Goal: Information Seeking & Learning: Compare options

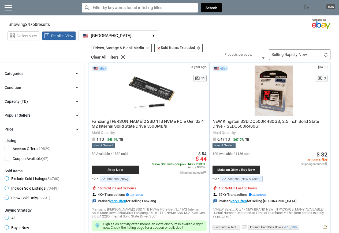
click at [292, 56] on div "Selling Rapidly Now" at bounding box center [288, 55] width 35 height 4
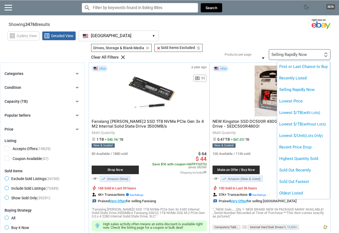
click at [275, 32] on div at bounding box center [169, 116] width 339 height 233
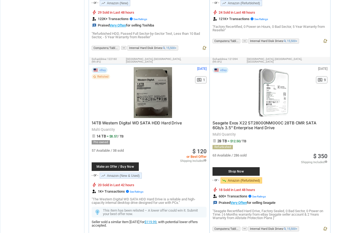
scroll to position [377, 0]
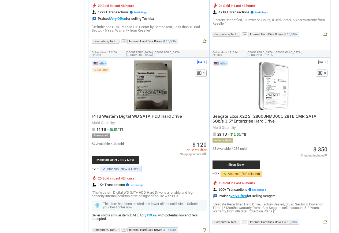
click at [130, 114] on span "14TB Western Digital WD SATA HDD Hard Drive" at bounding box center [137, 116] width 90 height 5
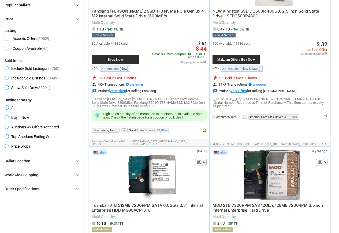
scroll to position [118, 0]
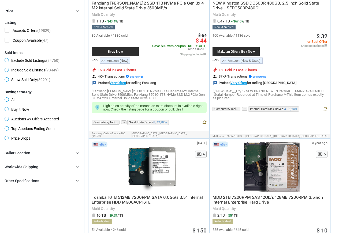
click at [36, 155] on div "Seller Location chevron_right" at bounding box center [42, 153] width 75 height 6
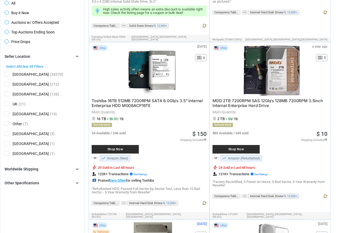
scroll to position [215, 0]
click at [14, 172] on div "Worldwide Shipping" at bounding box center [22, 169] width 34 height 5
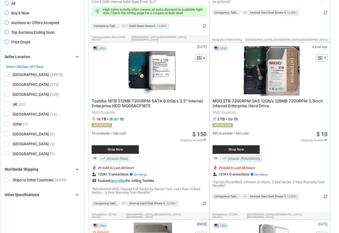
click at [17, 170] on div "Worldwide Shipping" at bounding box center [22, 169] width 34 height 5
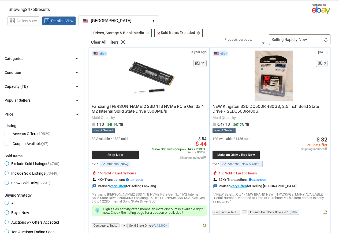
scroll to position [12, 0]
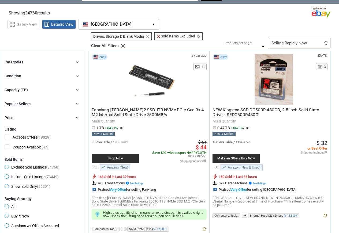
click at [27, 85] on div "Categories chevron_right search close Select All shown | Clear All shown Comput…" at bounding box center [42, 90] width 75 height 62
click at [27, 91] on div "Capacity (TB)" at bounding box center [16, 89] width 23 height 5
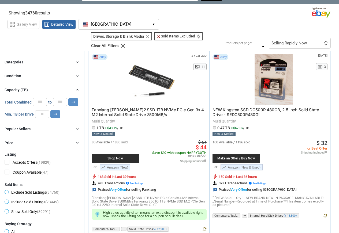
click at [27, 90] on div "Capacity (TB)" at bounding box center [16, 89] width 23 height 5
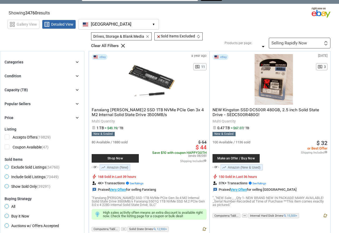
click at [20, 108] on div "Categories chevron_right search close Select All shown | Clear All shown Comput…" at bounding box center [42, 90] width 75 height 62
click at [19, 102] on div "Popular Sellers" at bounding box center [18, 103] width 26 height 5
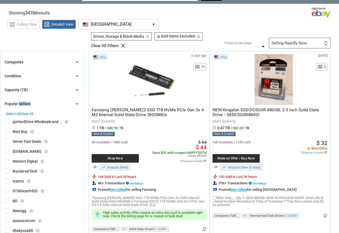
click at [19, 102] on div "Popular Sellers" at bounding box center [18, 103] width 26 height 5
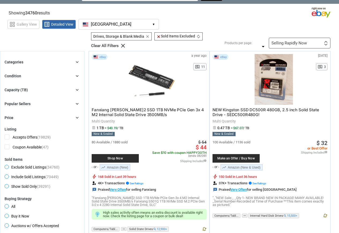
click at [17, 118] on div "Price chevron_right" at bounding box center [42, 118] width 75 height 6
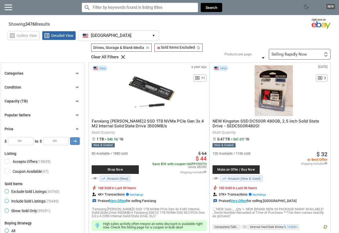
scroll to position [0, 0]
click at [97, 33] on button "USA USA ▾" at bounding box center [119, 36] width 80 height 11
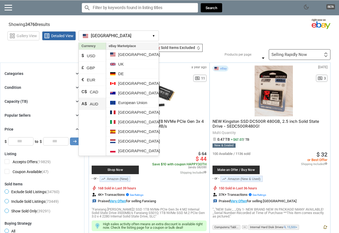
click at [95, 105] on li "A$ AUD" at bounding box center [92, 104] width 27 height 12
click at [229, 27] on section "Showing 34760 results Loading Results . (53.49%)" at bounding box center [169, 23] width 339 height 10
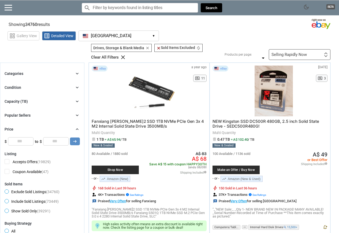
click at [98, 32] on button "USA USA ▾" at bounding box center [119, 36] width 80 height 11
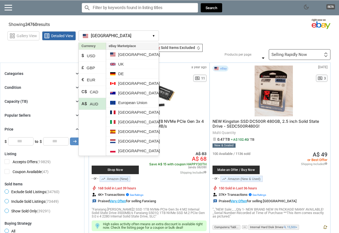
click at [98, 32] on button "USA USA ▾" at bounding box center [119, 36] width 80 height 11
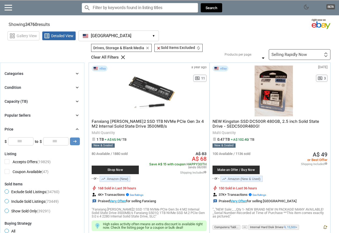
click at [233, 26] on section "Showing 34760 results Loading Results . (53.49%)" at bounding box center [169, 23] width 339 height 10
click at [296, 56] on div "Selling Rapidly Now" at bounding box center [288, 55] width 35 height 4
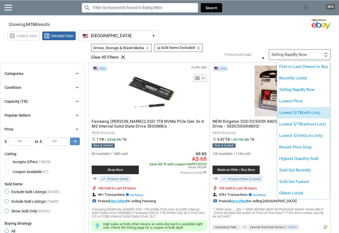
click at [319, 116] on li "Lowest $/TB (with Lots)" at bounding box center [303, 113] width 53 height 12
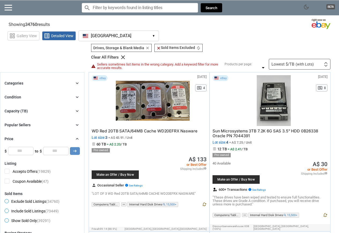
click at [304, 73] on div "eBay 2 months ago N/A pageview 8 Sun Microsystems 3TB 7.2K 6G SAS 3.5" HDD 0B26…" at bounding box center [270, 149] width 120 height 152
click at [304, 64] on span "(with Lots)" at bounding box center [305, 64] width 18 height 4
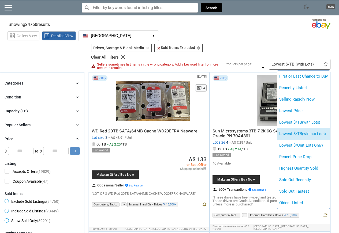
click at [304, 136] on li "Lowest $/TB (without Lots)" at bounding box center [303, 134] width 53 height 12
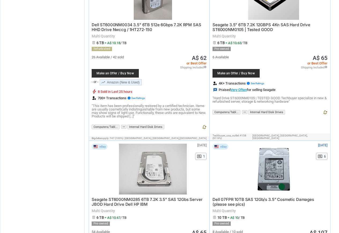
type input "*"
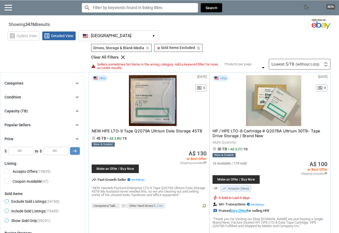
click at [121, 11] on input "Search for models" at bounding box center [140, 8] width 116 height 10
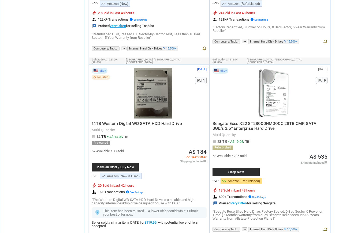
scroll to position [370, 0]
click at [129, 121] on span "14TB Western Digital WD SATA HDD Hard Drive" at bounding box center [137, 123] width 90 height 5
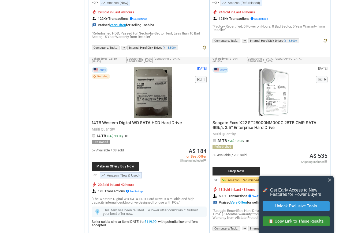
scroll to position [380, 0]
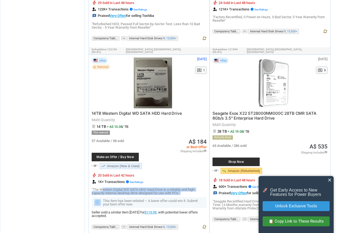
drag, startPoint x: 102, startPoint y: 183, endPoint x: 168, endPoint y: 191, distance: 66.1
click at [168, 191] on div "eBay Relisted [DATE] N/A pageview 1 14TB Western Digital WD SATA HDD Hard Drive…" at bounding box center [149, 145] width 120 height 181
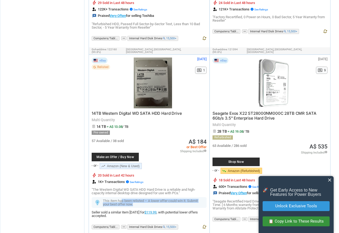
drag, startPoint x: 121, startPoint y: 195, endPoint x: 318, endPoint y: 164, distance: 198.6
click at [179, 200] on p "This item has been relisted – A lower offer could win it. Submit your best offe…" at bounding box center [153, 202] width 101 height 7
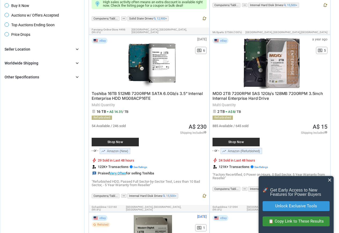
scroll to position [0, 0]
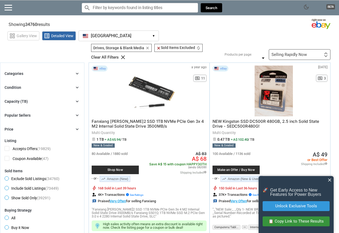
click at [278, 55] on div "Selling Rapidly Now" at bounding box center [288, 55] width 35 height 4
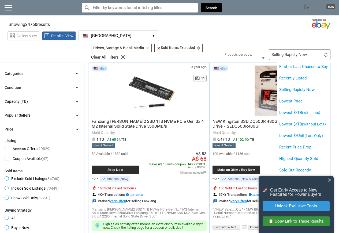
click at [235, 58] on div at bounding box center [169, 116] width 339 height 233
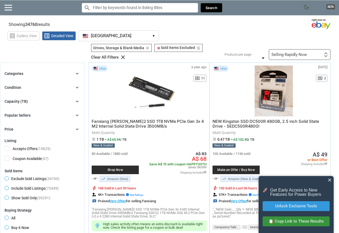
click at [292, 49] on div "Filters 2 Drives, Storage & Blank Media Drives, Storage & Blank Media clear cle…" at bounding box center [208, 52] width 243 height 16
click at [292, 57] on div "Selling Rapidly Now First or Last Chance to Buy Recently Listed Selling Rapidly…" at bounding box center [300, 54] width 62 height 11
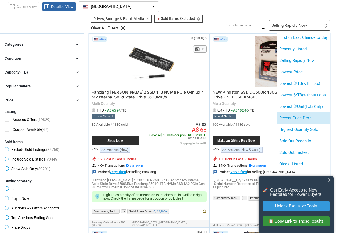
scroll to position [38, 0]
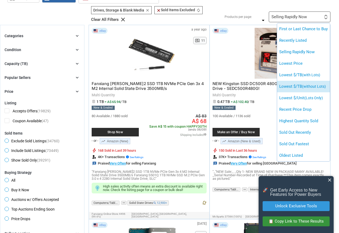
click at [313, 88] on span "(without Lots)" at bounding box center [314, 86] width 24 height 4
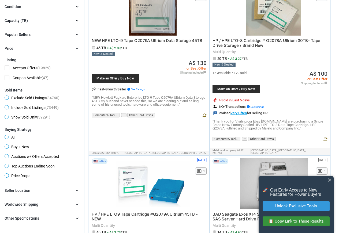
scroll to position [81, 0]
click at [42, 20] on div "Capacity (TB) chevron_right" at bounding box center [42, 21] width 75 height 6
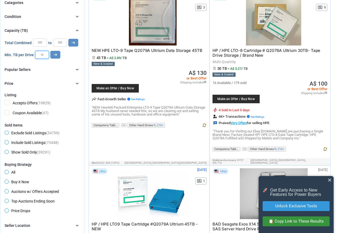
click at [45, 54] on input "number" at bounding box center [42, 55] width 14 height 8
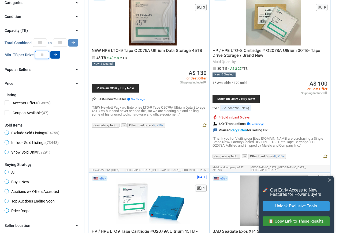
type input "**"
click at [52, 55] on button "arrow_right_alt" at bounding box center [55, 55] width 10 height 8
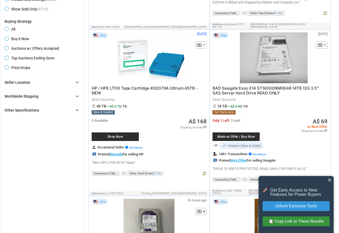
scroll to position [229, 0]
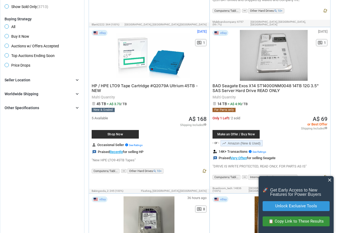
click at [245, 87] on span "BAD Seagate Exos X14 ST14000NM0048 14TB 12G 3.5" SAS Server Hard Drive READ ONLY" at bounding box center [265, 88] width 106 height 10
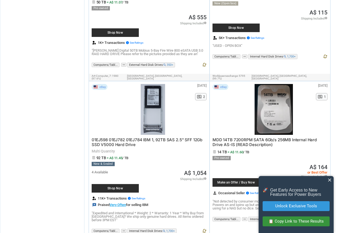
scroll to position [992, 0]
click at [229, 137] on span "MDD 14TB 7200RPM SATA 6Gb/s 256MB Internal Hard Drive AS-IS (READ Description)" at bounding box center [264, 142] width 104 height 10
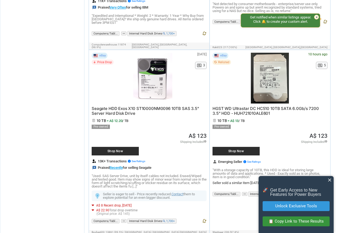
scroll to position [1192, 0]
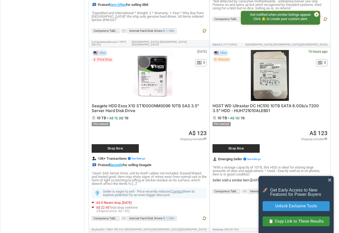
click at [138, 103] on span "Seagate HDD Exos X10 ST10000NM0096 10TB SAS 3.5" Server Hard Disk Drive" at bounding box center [145, 108] width 107 height 10
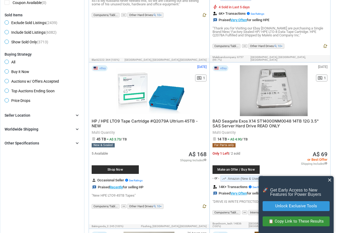
scroll to position [0, 0]
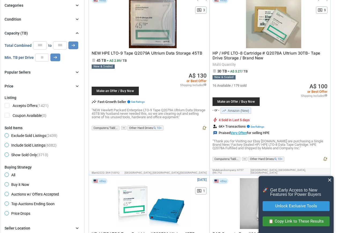
scroll to position [38, 0]
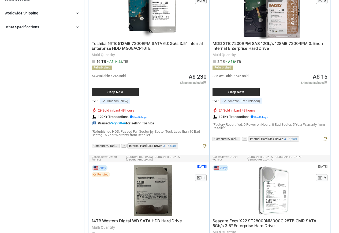
scroll to position [289, 0]
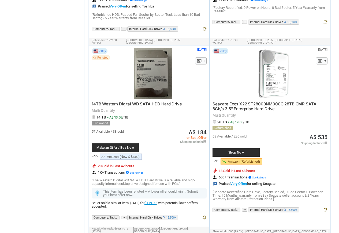
scroll to position [395, 0]
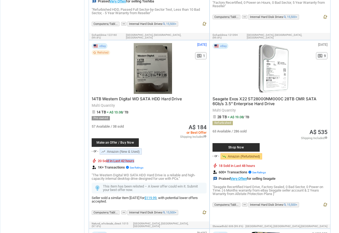
drag, startPoint x: 118, startPoint y: 156, endPoint x: 163, endPoint y: 157, distance: 44.8
click at [163, 158] on div "bolt 20 Sold in Last 42 hours" at bounding box center [149, 160] width 115 height 5
click at [111, 149] on link "trending_up Amazon (New & Used)" at bounding box center [121, 152] width 42 height 6
drag, startPoint x: 119, startPoint y: 170, endPoint x: 193, endPoint y: 174, distance: 73.6
click at [193, 174] on p ""The Western Digital WD SATA HDD Hard Drive is a reliable and high-capacity int…" at bounding box center [149, 177] width 115 height 7
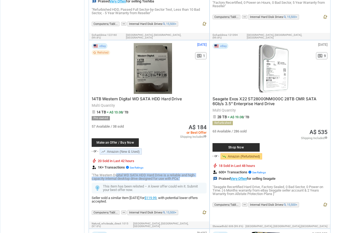
click at [193, 174] on p ""The Western Digital WD SATA HDD Hard Drive is a reliable and high-capacity int…" at bounding box center [149, 177] width 115 height 7
click at [137, 185] on p "This item has been relisted – A lower offer could win it. Submit your best offe…" at bounding box center [153, 188] width 101 height 7
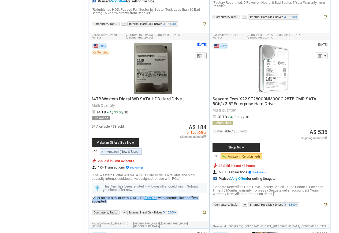
drag, startPoint x: 93, startPoint y: 193, endPoint x: 122, endPoint y: 197, distance: 29.2
click at [122, 197] on div "Seller sold a similar item 16 days ago for $119.99 , with potential lower offer…" at bounding box center [149, 199] width 115 height 7
click at [122, 196] on div "Seller sold a similar item 16 days ago for $119.99 , with potential lower offer…" at bounding box center [149, 199] width 115 height 7
drag, startPoint x: 109, startPoint y: 196, endPoint x: 104, endPoint y: 195, distance: 4.9
click at [104, 196] on div "Seller sold a similar item 16 days ago for $119.99 , with potential lower offer…" at bounding box center [149, 199] width 115 height 7
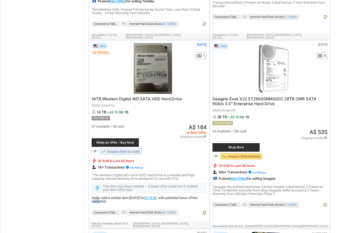
click at [104, 196] on div "Seller sold a similar item 16 days ago for $119.99 , with potential lower offer…" at bounding box center [149, 199] width 115 height 7
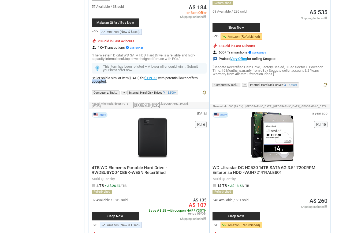
scroll to position [516, 0]
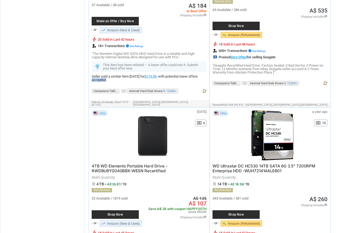
click at [255, 164] on span "WD Ultrastar DC HC530 14TB SATA 6G 3.5" 7200RPM Enterprise HDD -WUH721414ALE601" at bounding box center [263, 169] width 103 height 10
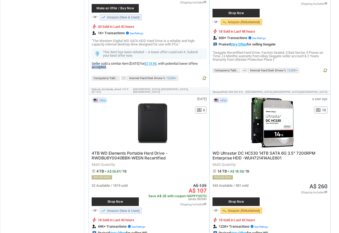
click at [212, 152] on link "WD Ultrastar DC HC530 14TB SATA 6G 3.5" 7200RPM Enterprise HDD -WUH721414ALE601" at bounding box center [263, 156] width 103 height 9
